Goal: Transaction & Acquisition: Purchase product/service

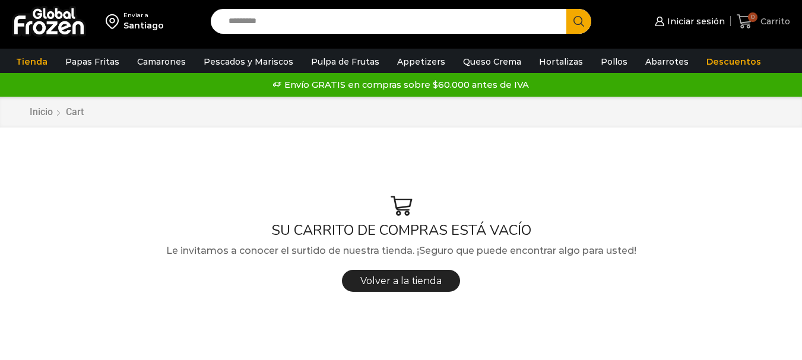
click at [768, 20] on span "Carrito" at bounding box center [774, 21] width 33 height 12
click at [709, 22] on span "Iniciar sesión" at bounding box center [695, 21] width 61 height 12
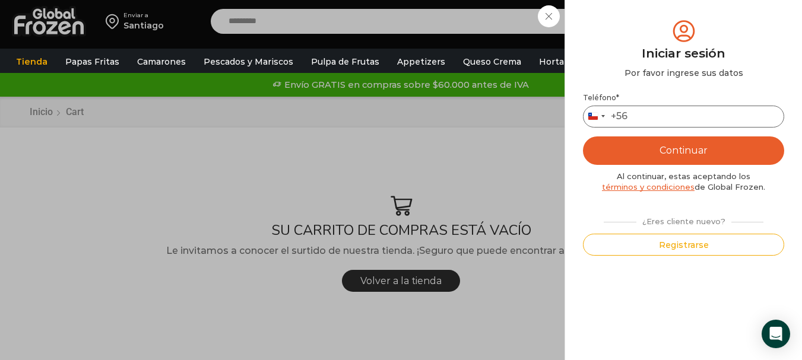
click at [657, 114] on input "Teléfono *" at bounding box center [683, 117] width 201 height 22
type input "*********"
click at [717, 147] on button "Continuar" at bounding box center [683, 151] width 201 height 29
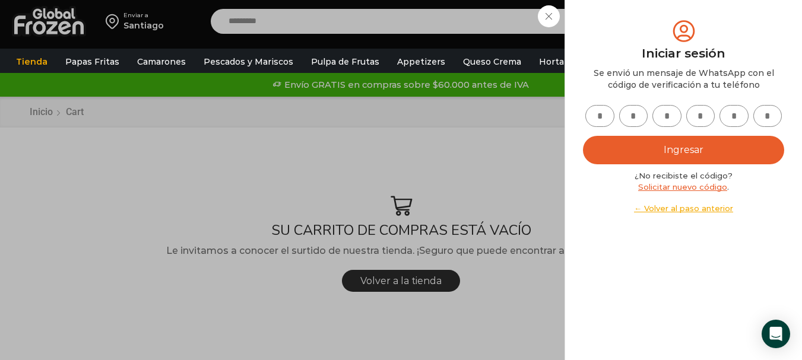
click at [602, 114] on input "text" at bounding box center [600, 116] width 29 height 22
type input "*"
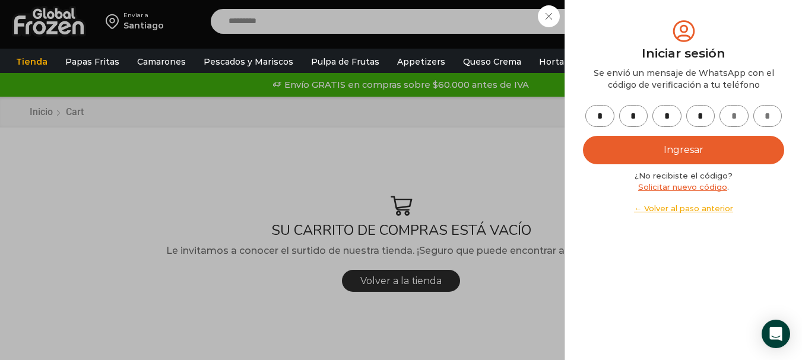
type input "*"
click at [713, 145] on button "Ingresar" at bounding box center [683, 150] width 201 height 29
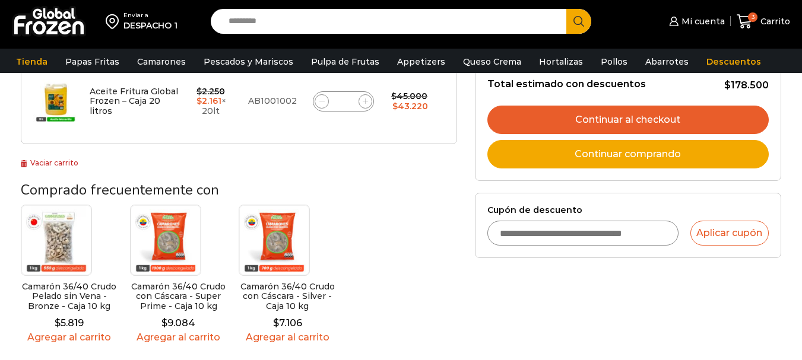
click at [646, 118] on link "Continuar al checkout" at bounding box center [628, 120] width 281 height 29
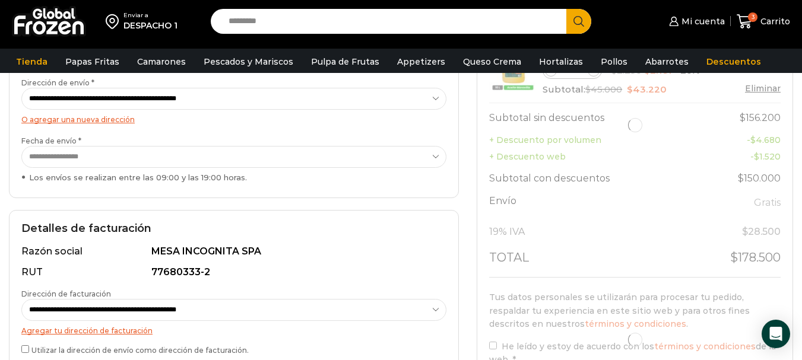
scroll to position [238, 0]
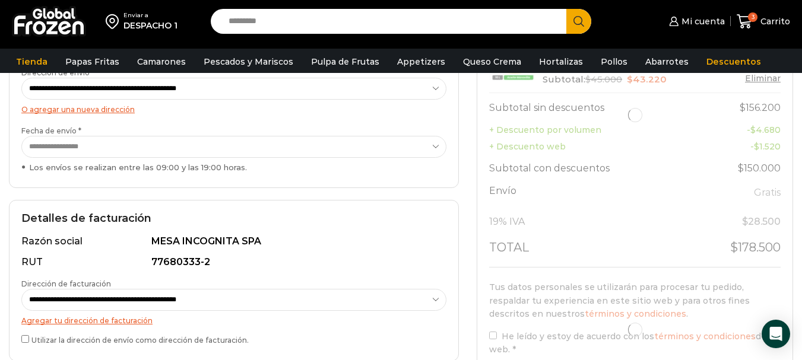
select select "*"
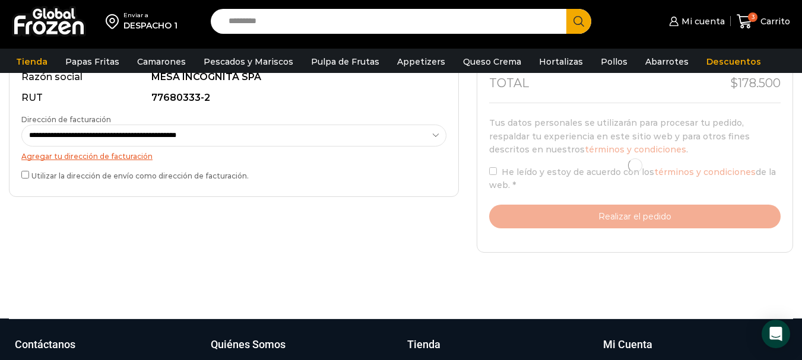
scroll to position [416, 0]
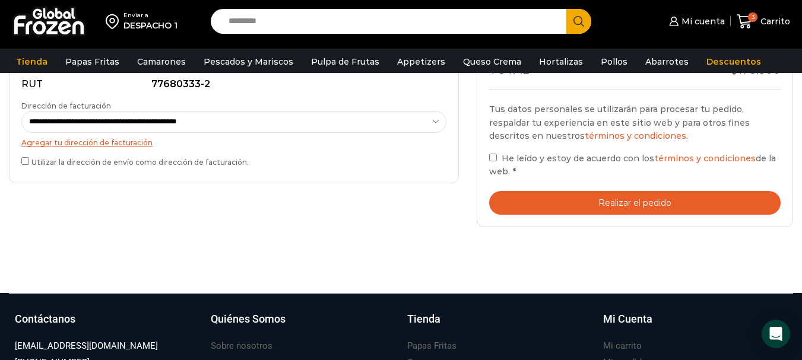
click at [498, 157] on label "He leído y estoy de acuerdo con los términos y condiciones de la web. *" at bounding box center [635, 164] width 292 height 27
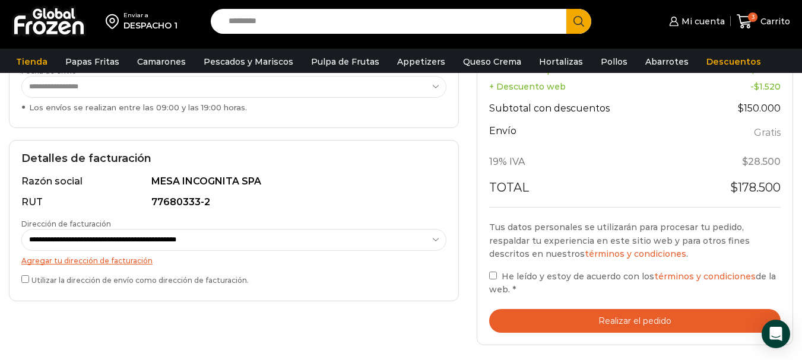
scroll to position [297, 0]
click at [647, 310] on button "Realizar el pedido" at bounding box center [635, 322] width 292 height 24
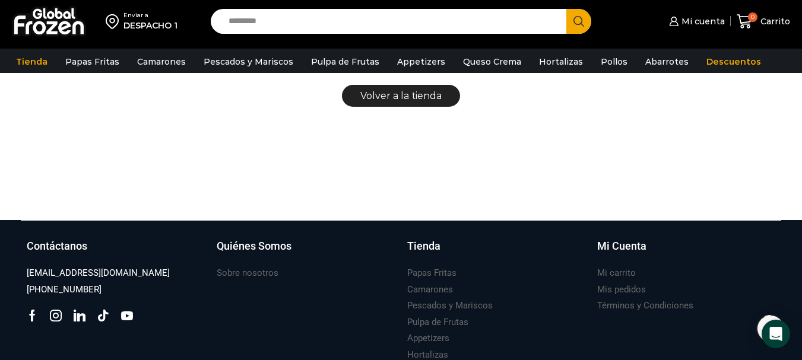
scroll to position [58, 0]
